Goal: Find specific page/section: Find specific page/section

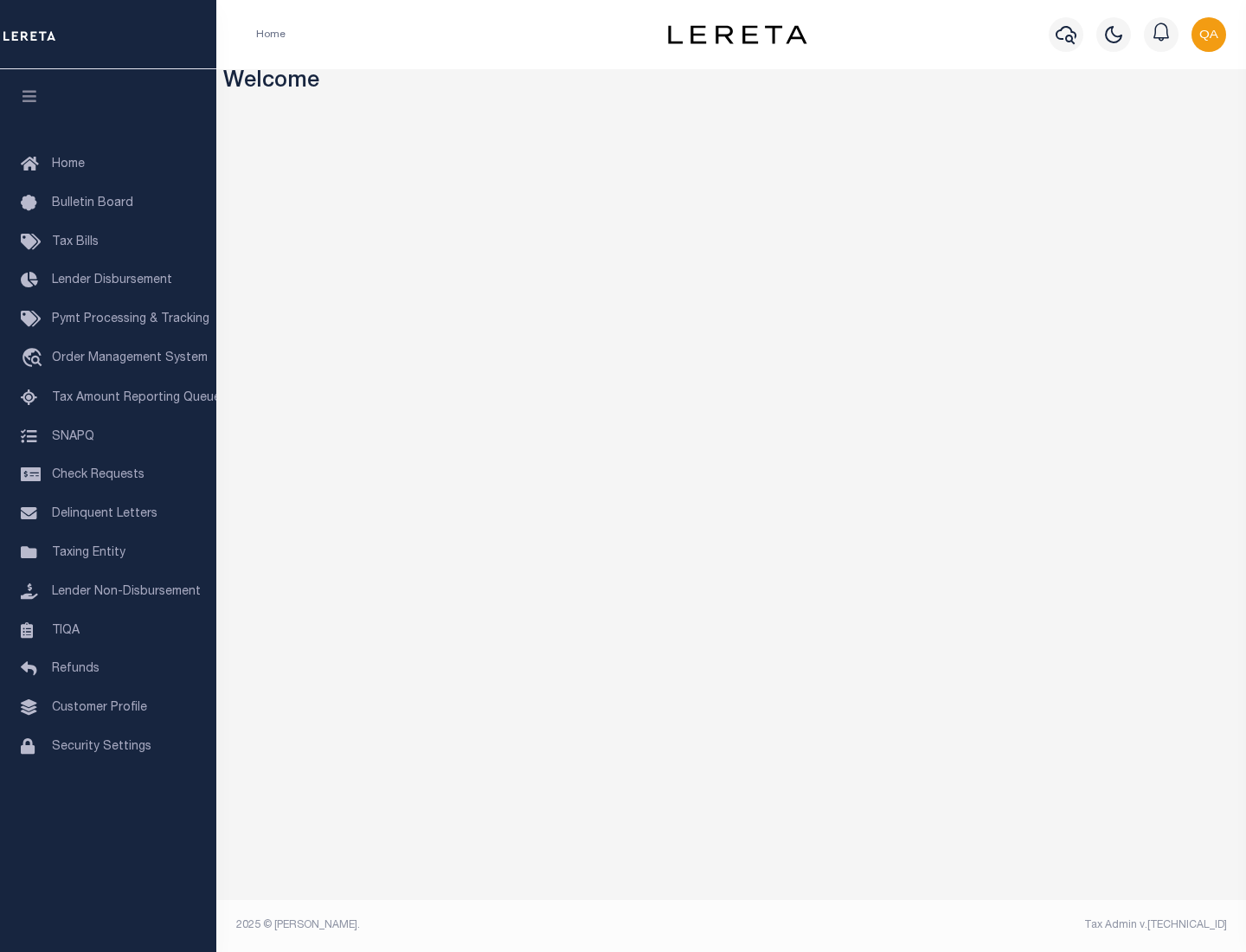
click at [108, 630] on link "TIQA" at bounding box center [108, 631] width 217 height 39
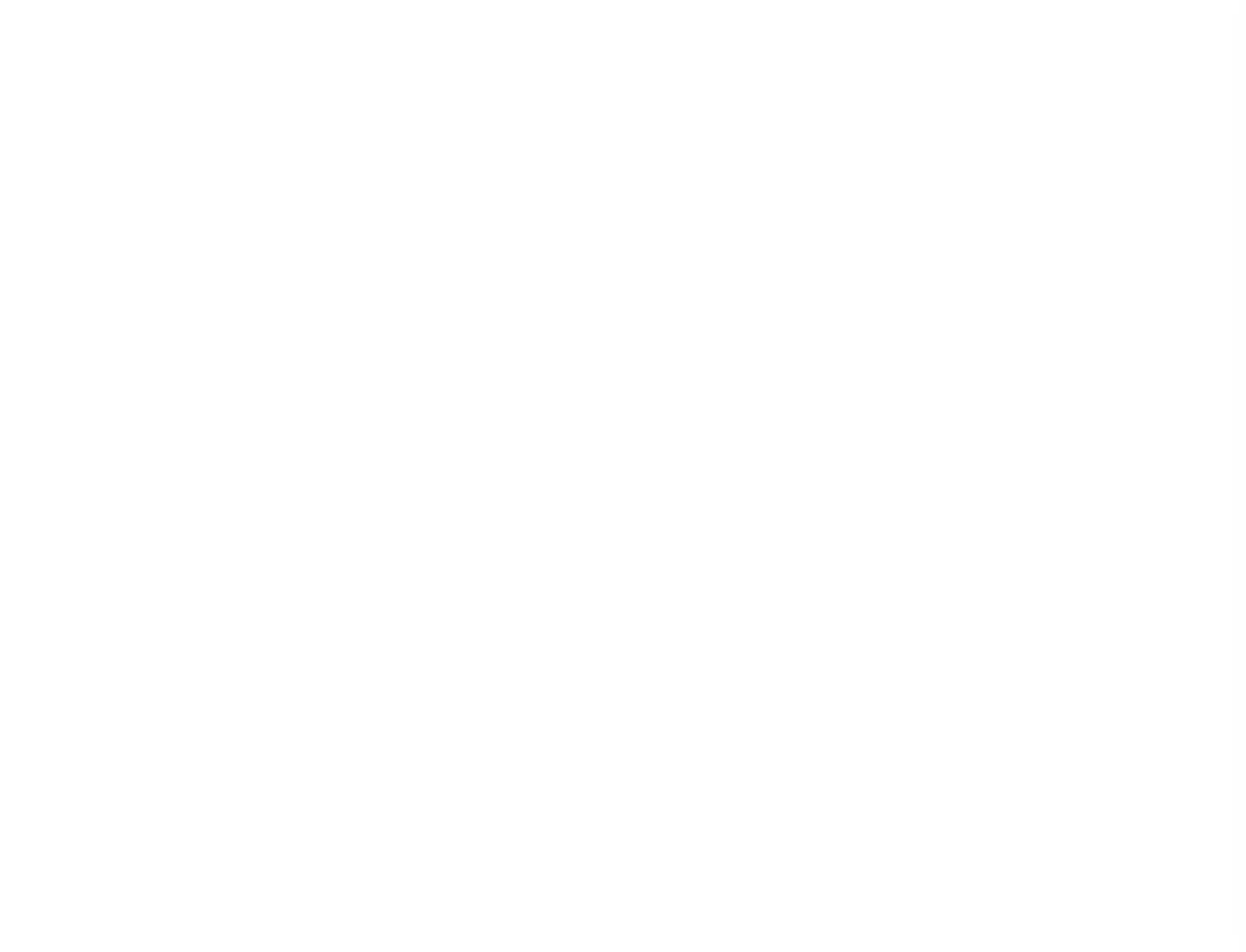
select select "200"
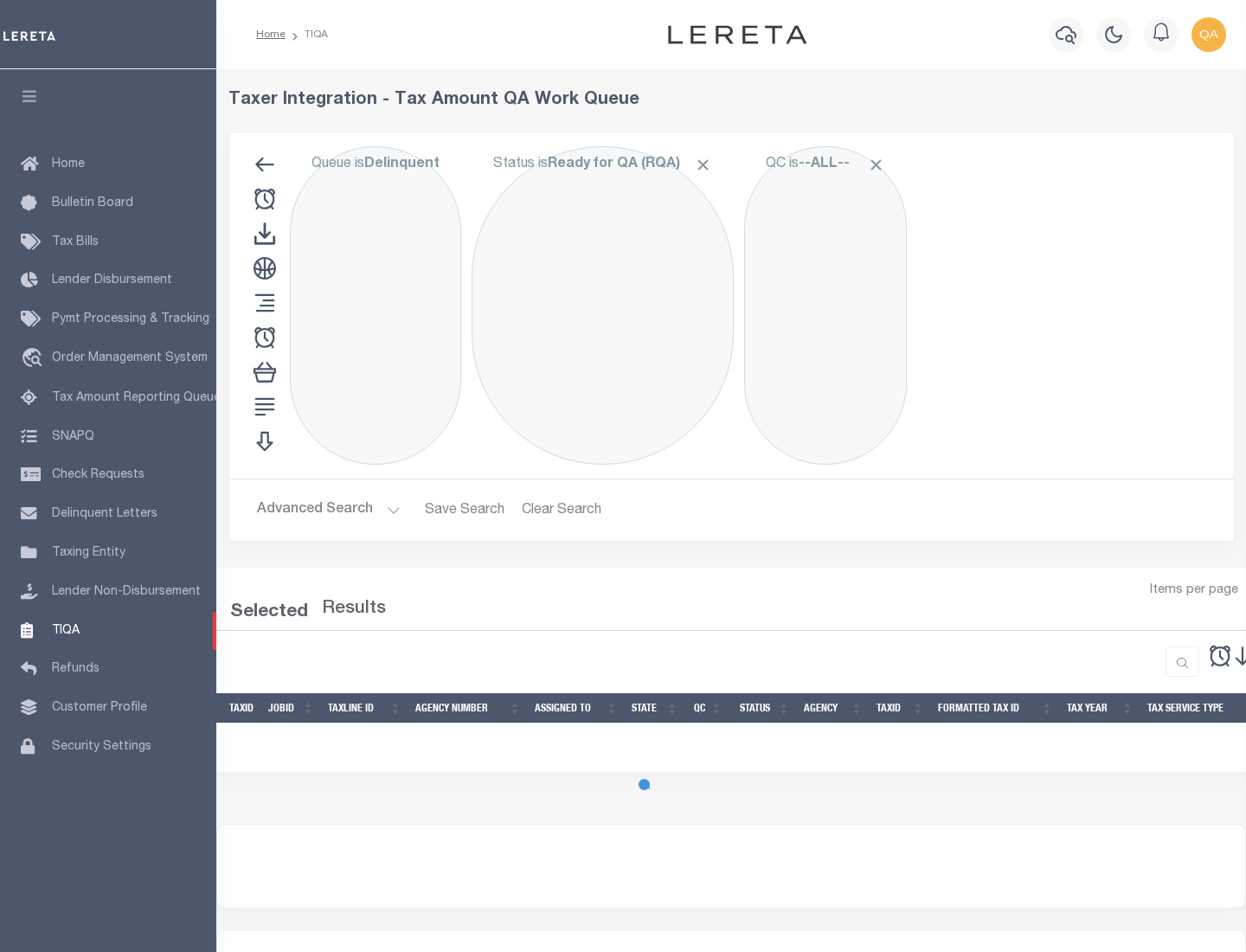
select select "200"
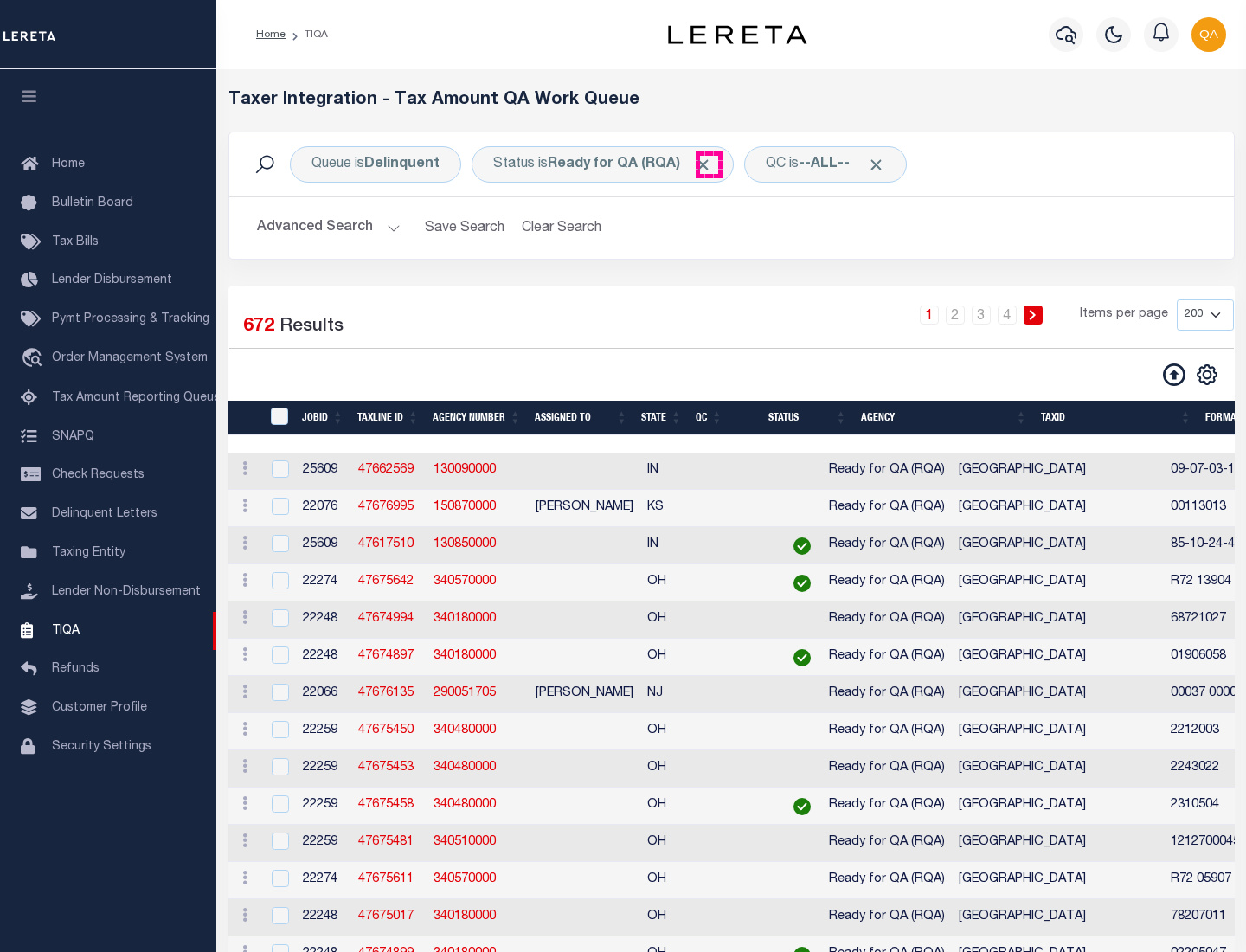
click at [708, 164] on span "Click to Remove" at bounding box center [702, 164] width 18 height 18
